Goal: Transaction & Acquisition: Purchase product/service

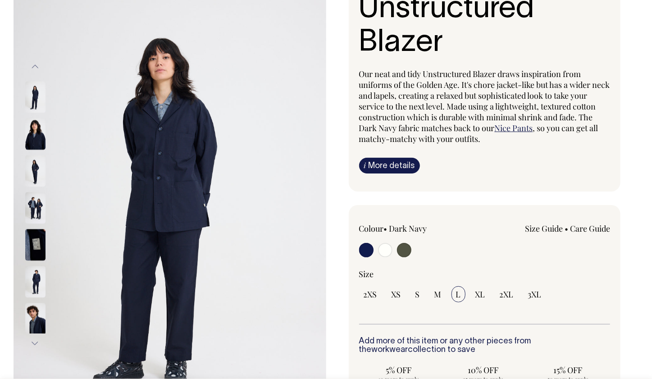
scroll to position [90, 0]
click at [404, 247] on input "radio" at bounding box center [404, 249] width 14 height 14
radio input "true"
select select "Olive"
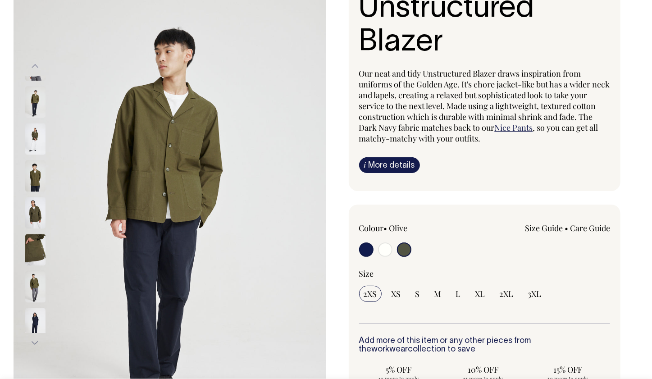
click at [388, 248] on input "radio" at bounding box center [385, 249] width 14 height 14
radio input "true"
radio input "false"
radio input "true"
select select "Off-White"
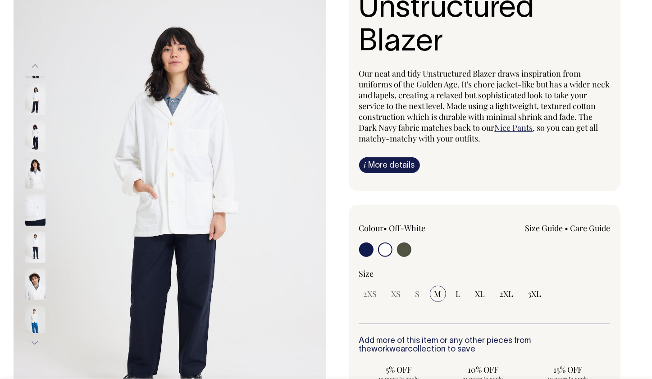
click at [367, 249] on input "radio" at bounding box center [366, 249] width 14 height 14
radio input "true"
select select "Dark Navy"
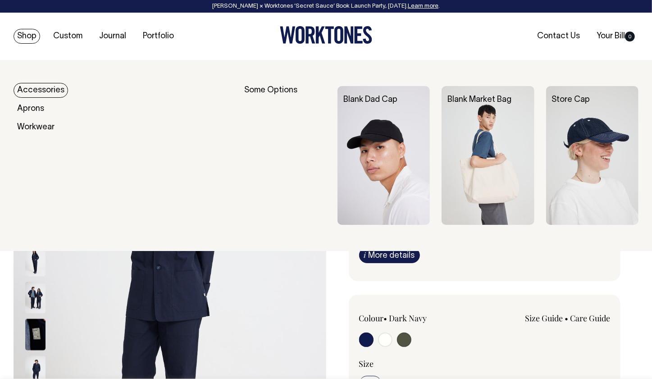
click at [34, 90] on link "Accessories" at bounding box center [41, 90] width 55 height 15
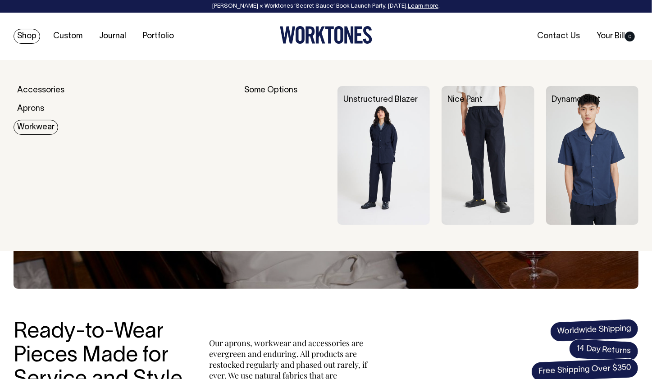
click at [44, 128] on link "Workwear" at bounding box center [36, 127] width 45 height 15
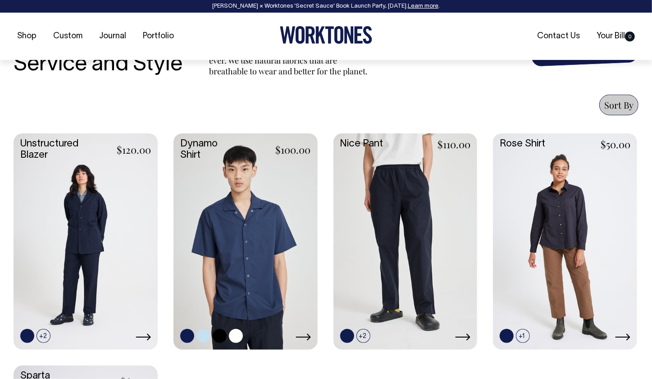
scroll to position [316, 0]
